Goal: Task Accomplishment & Management: Complete application form

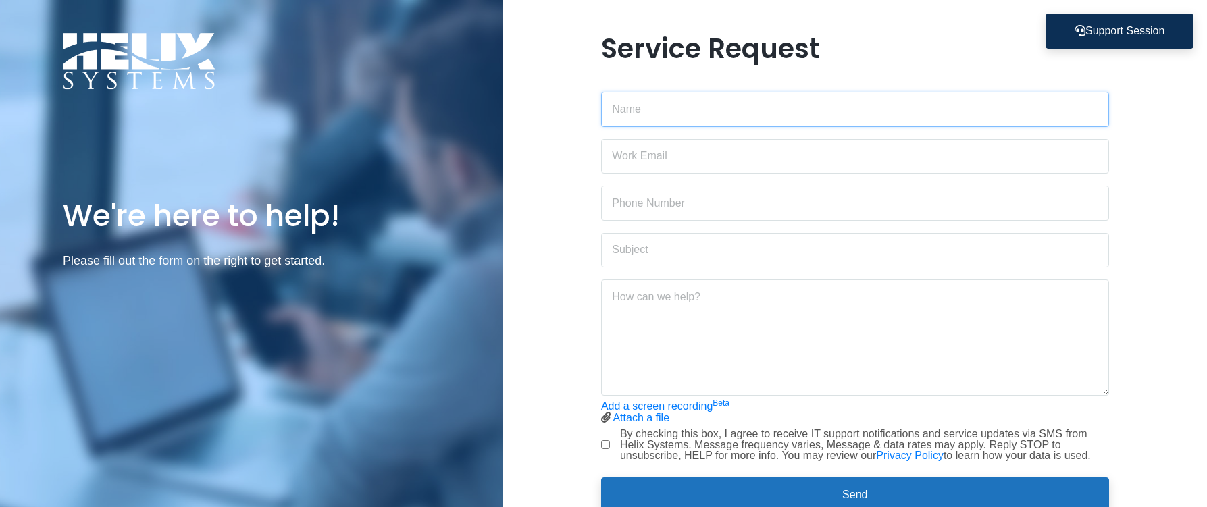
click at [710, 117] on input "text" at bounding box center [855, 109] width 508 height 35
type input "[PERSON_NAME]"
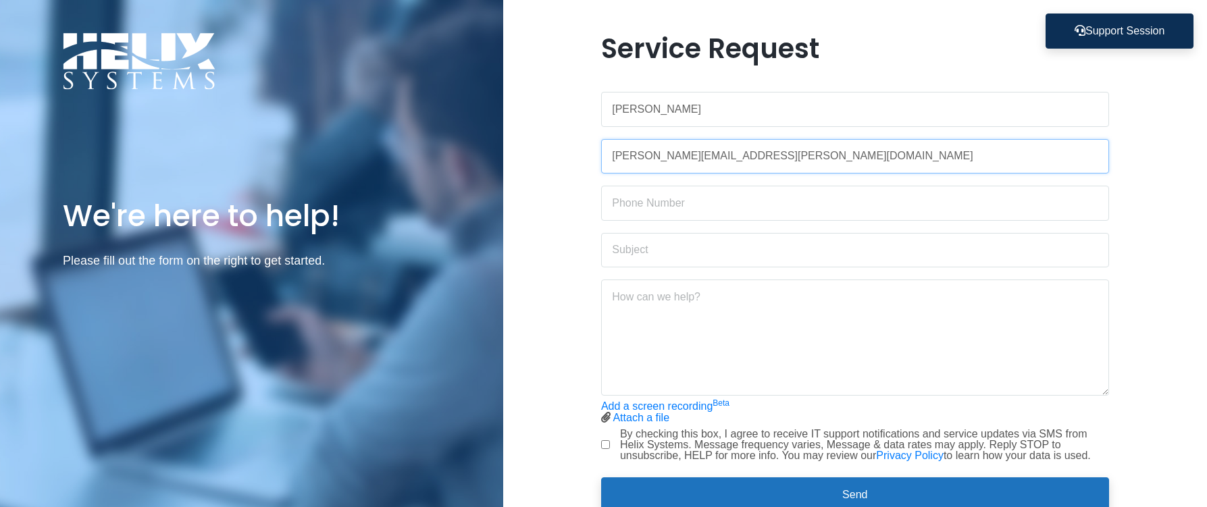
type input "[PERSON_NAME][EMAIL_ADDRESS][PERSON_NAME][DOMAIN_NAME]"
type input "2036712890"
click at [670, 244] on input "Milken Insititue Sharepoint" at bounding box center [855, 250] width 508 height 35
type input "Milken Institute Sharepoint"
click at [710, 338] on textarea at bounding box center [855, 338] width 508 height 116
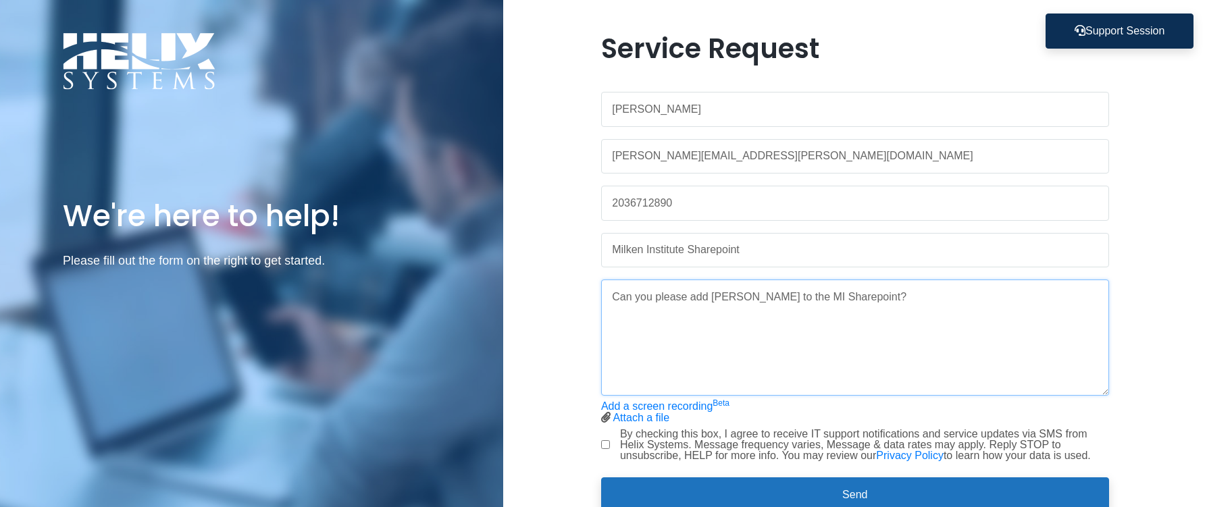
paste textarea "[URL][DOMAIN_NAME]"
click at [955, 306] on textarea "Can you please add [PERSON_NAME] to the MI Sharepoint? [URL][DOMAIN_NAME]" at bounding box center [855, 338] width 508 height 116
click at [870, 368] on textarea "Can you please add [PERSON_NAME] to the MI Sharepoint? [URL][DOMAIN_NAME]" at bounding box center [855, 338] width 508 height 116
paste textarea "[PERSON_NAME][EMAIL_ADDRESS][PERSON_NAME][DOMAIN_NAME]"
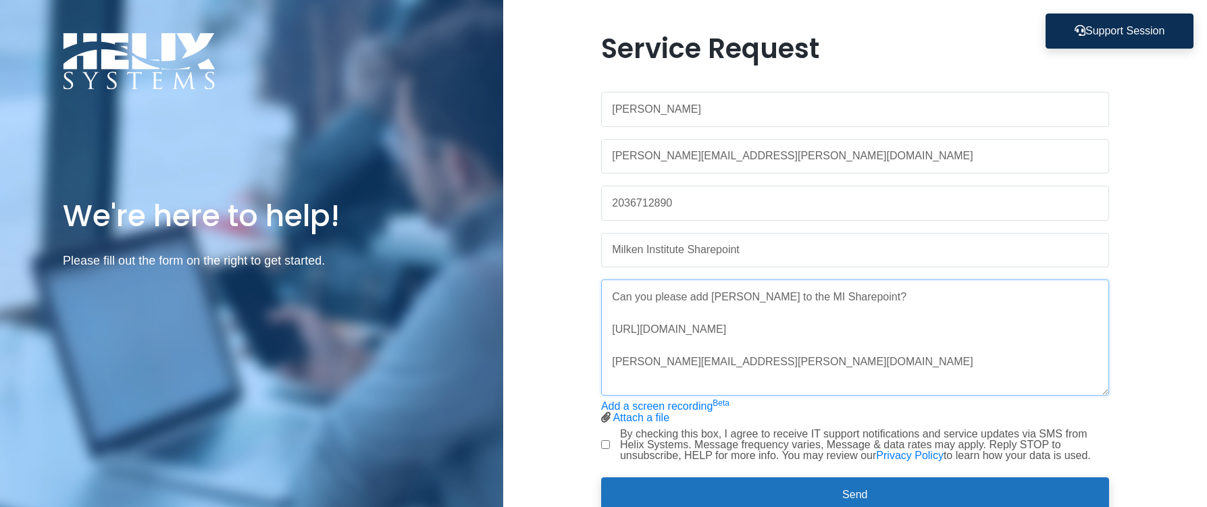
scroll to position [37, 0]
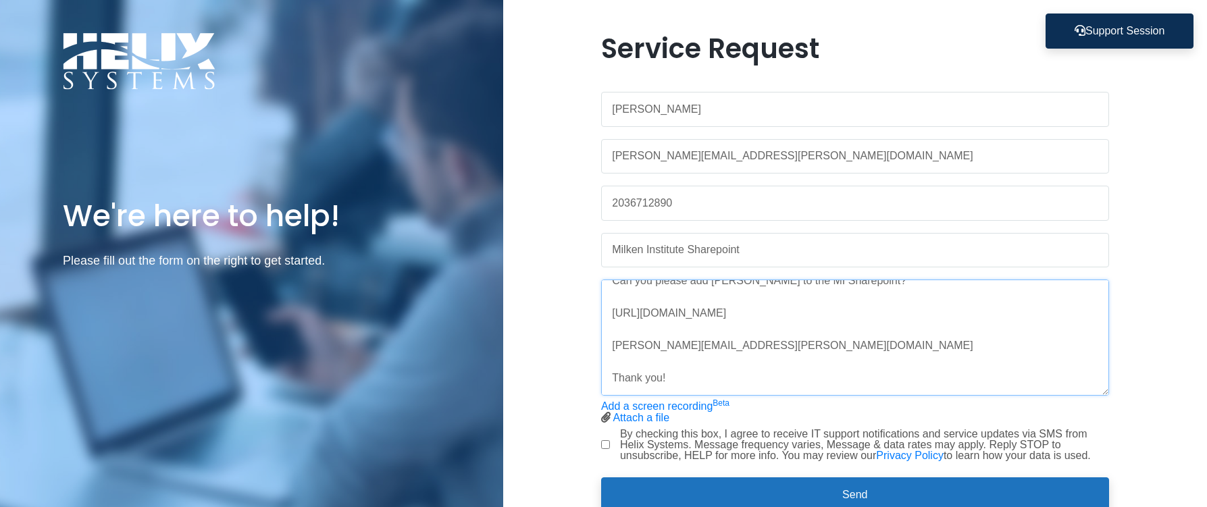
type textarea "Can you please add [PERSON_NAME] to the MI Sharepoint? [URL][DOMAIN_NAME] [PERS…"
click at [603, 444] on input "By checking this box, I agree to receive IT support notifications and service u…" at bounding box center [605, 444] width 9 height 9
checkbox input "true"
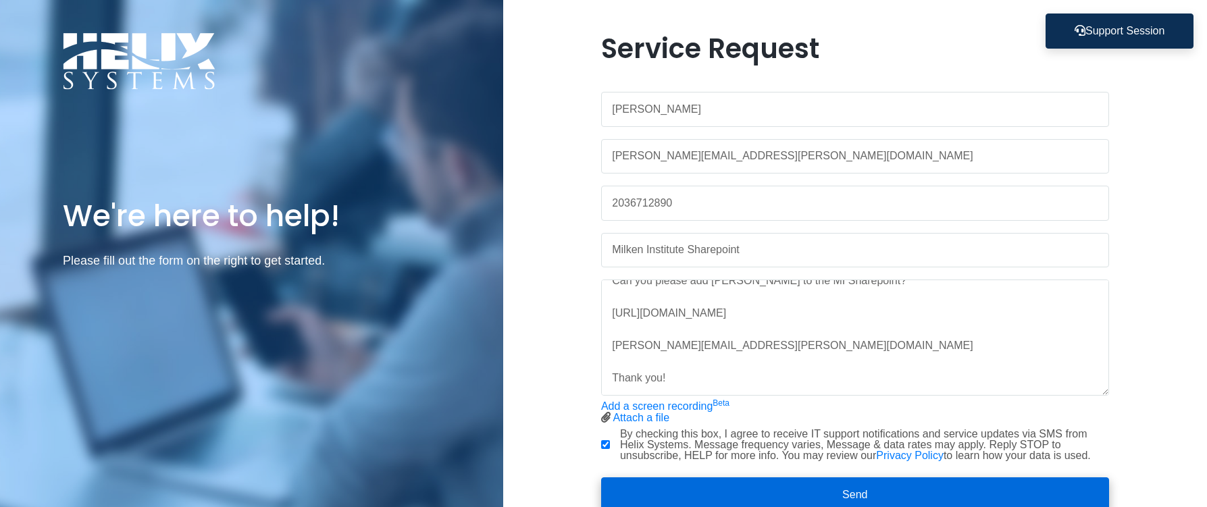
click at [841, 502] on button "Send" at bounding box center [855, 494] width 508 height 35
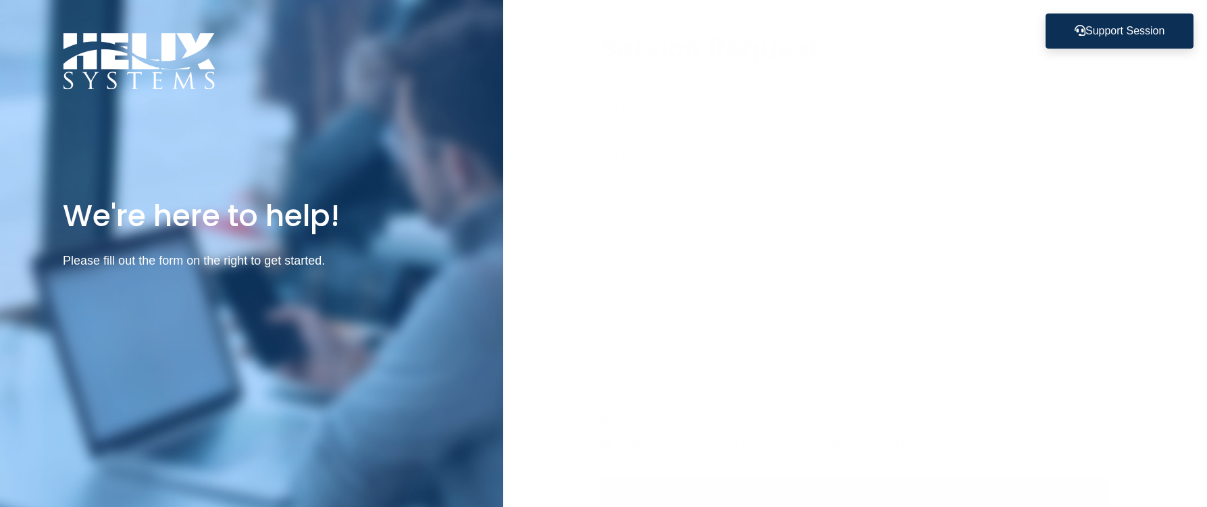
scroll to position [0, 0]
